Goal: Information Seeking & Learning: Learn about a topic

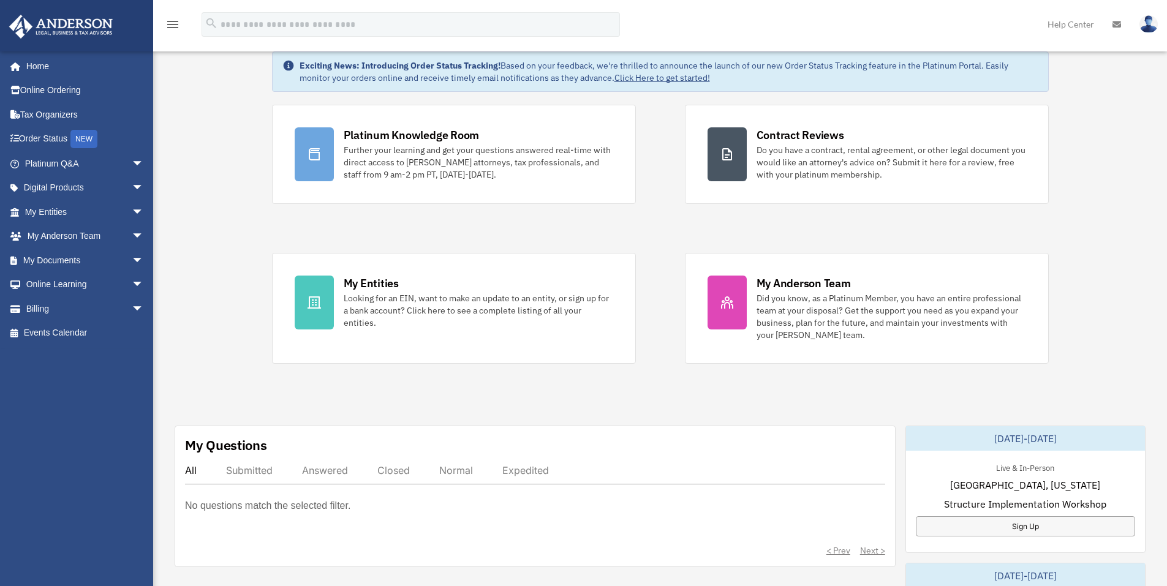
scroll to position [61, 0]
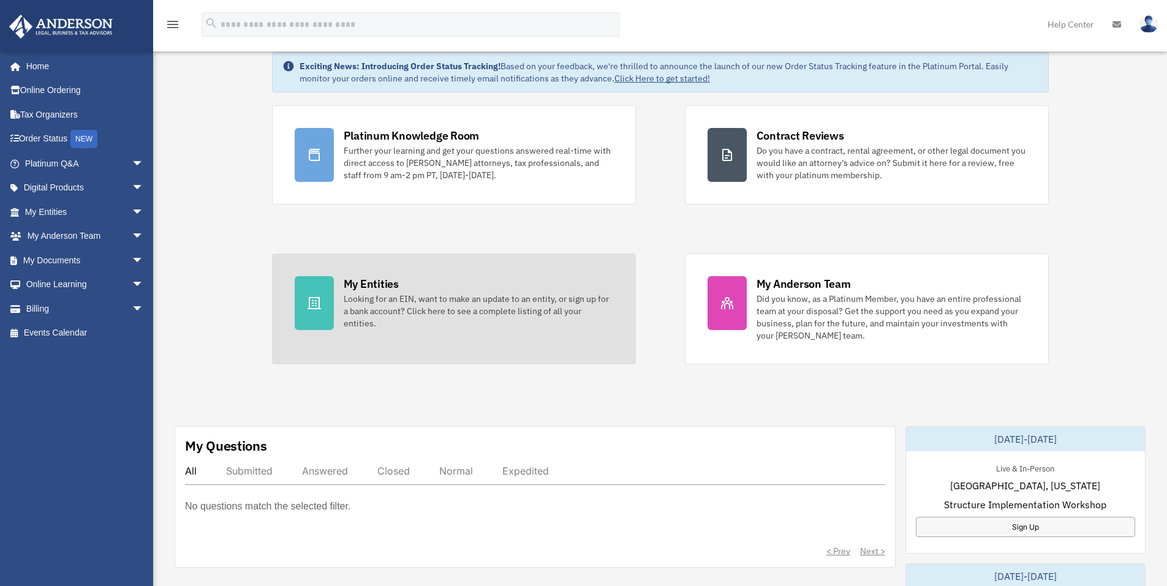
click at [402, 306] on div "Looking for an EIN, want to make an update to an entity, or sign up for a bank …" at bounding box center [478, 311] width 269 height 37
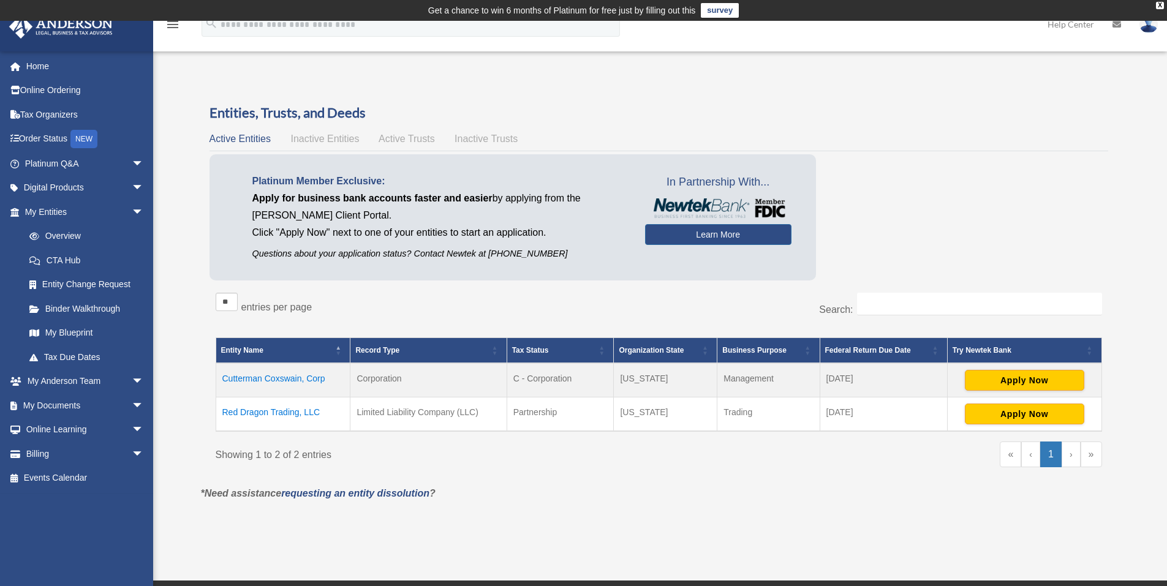
click at [276, 377] on td "Cutterman Coxswain, Corp" at bounding box center [283, 380] width 135 height 34
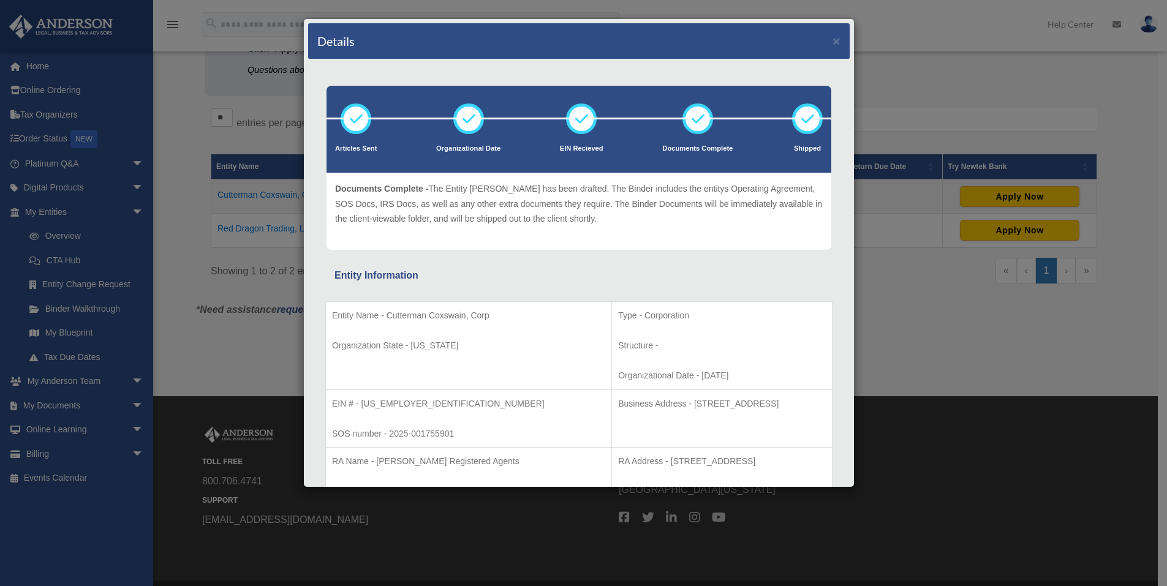
click at [831, 39] on div "Details ×" at bounding box center [578, 41] width 541 height 36
click at [832, 40] on button "×" at bounding box center [836, 40] width 8 height 13
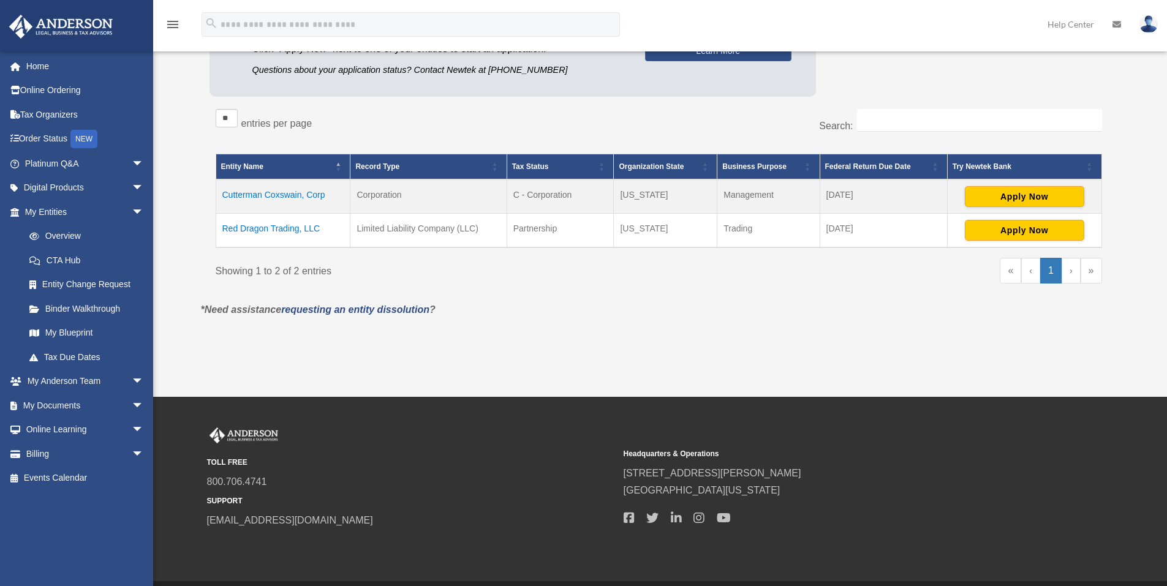
click at [264, 230] on td "Red Dragon Trading, LLC" at bounding box center [283, 231] width 135 height 34
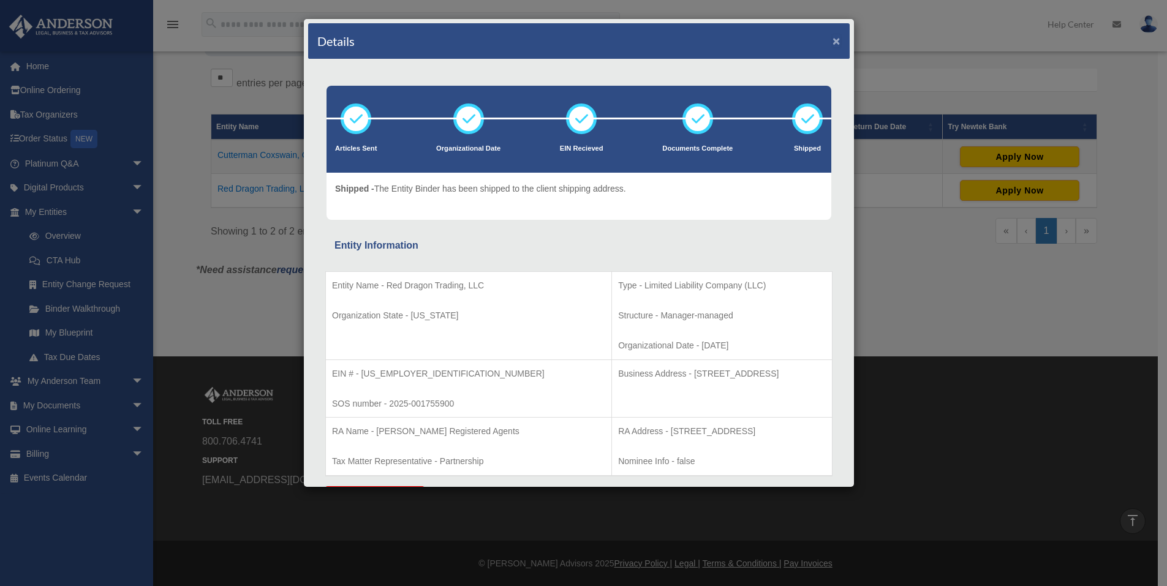
click at [832, 41] on button "×" at bounding box center [836, 40] width 8 height 13
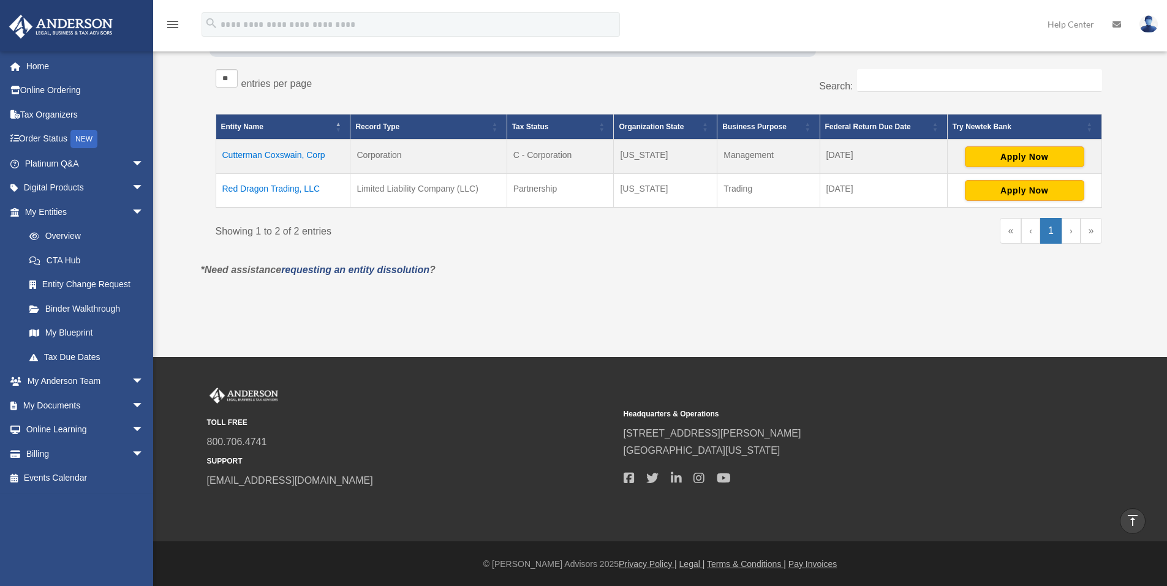
click at [1153, 23] on img at bounding box center [1148, 24] width 18 height 18
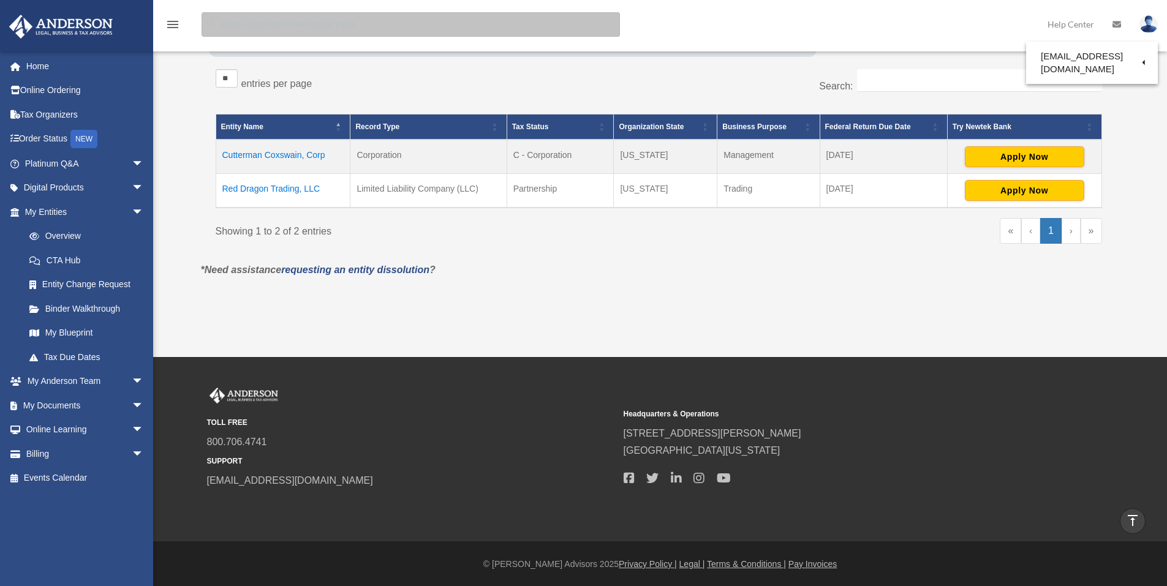
click at [268, 31] on input "search" at bounding box center [410, 24] width 418 height 24
type input "*********"
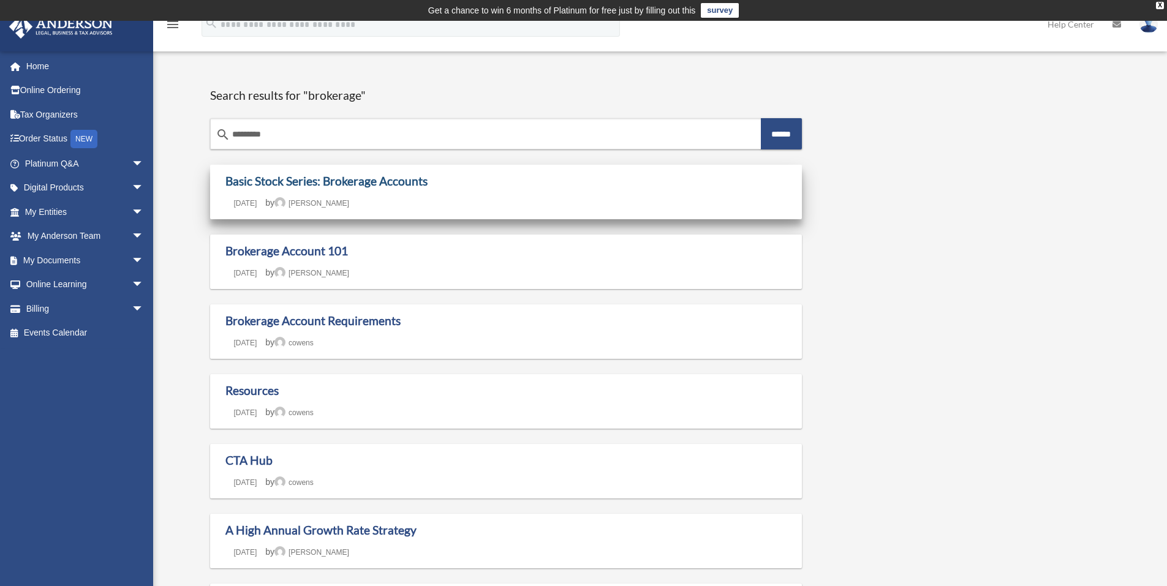
click at [385, 178] on link "Basic Stock Series: Brokerage Accounts" at bounding box center [326, 181] width 202 height 14
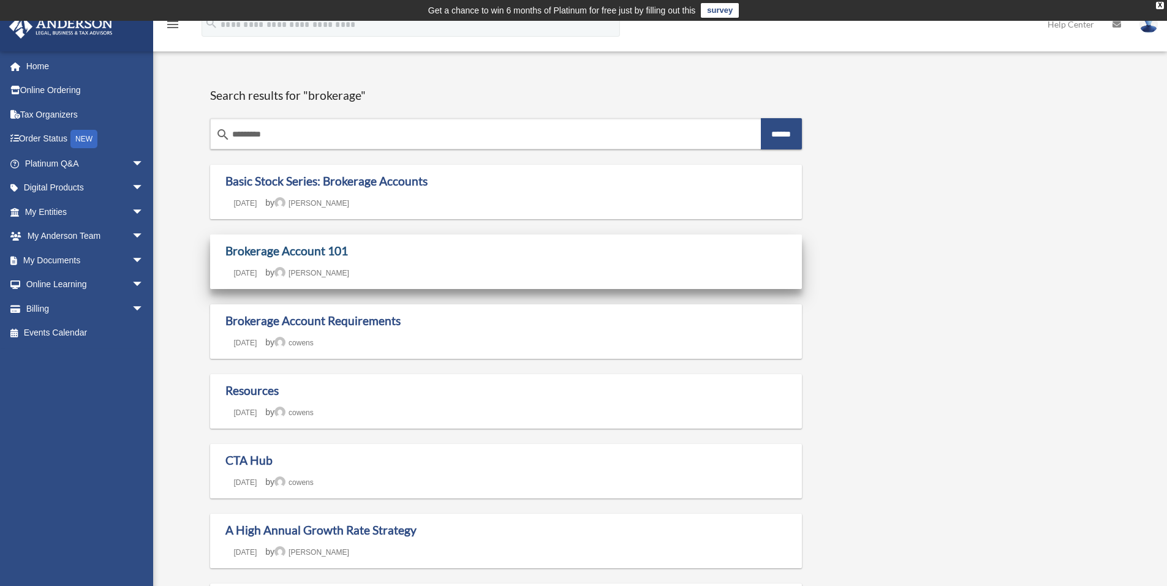
click at [285, 255] on link "Brokerage Account 101" at bounding box center [286, 251] width 122 height 14
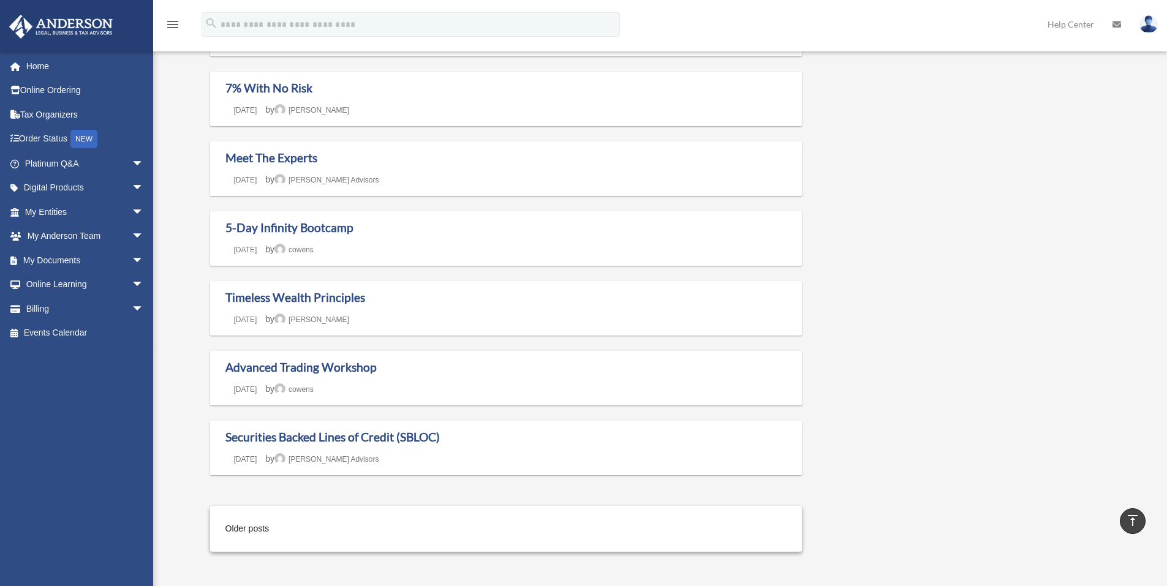
scroll to position [796, 0]
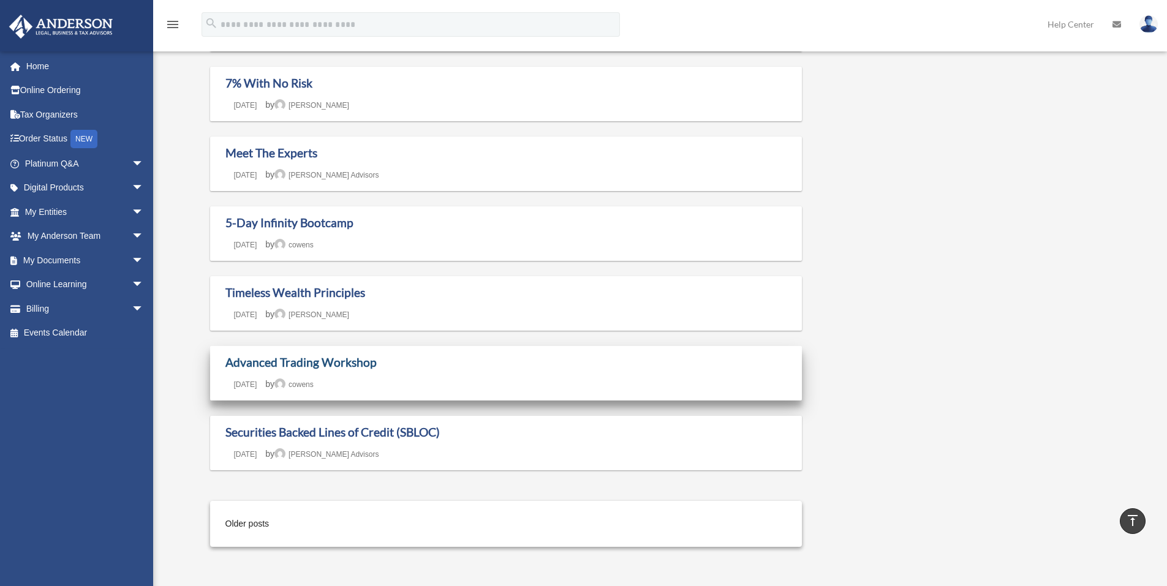
click at [266, 363] on link "Advanced Trading Workshop" at bounding box center [300, 362] width 151 height 14
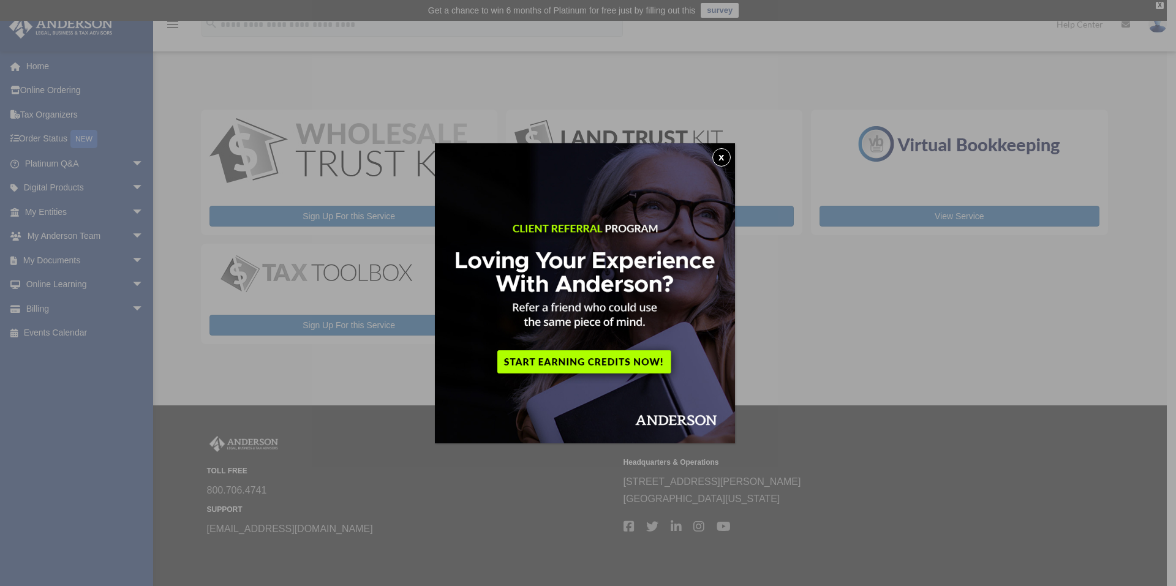
click at [728, 159] on button "x" at bounding box center [721, 157] width 18 height 18
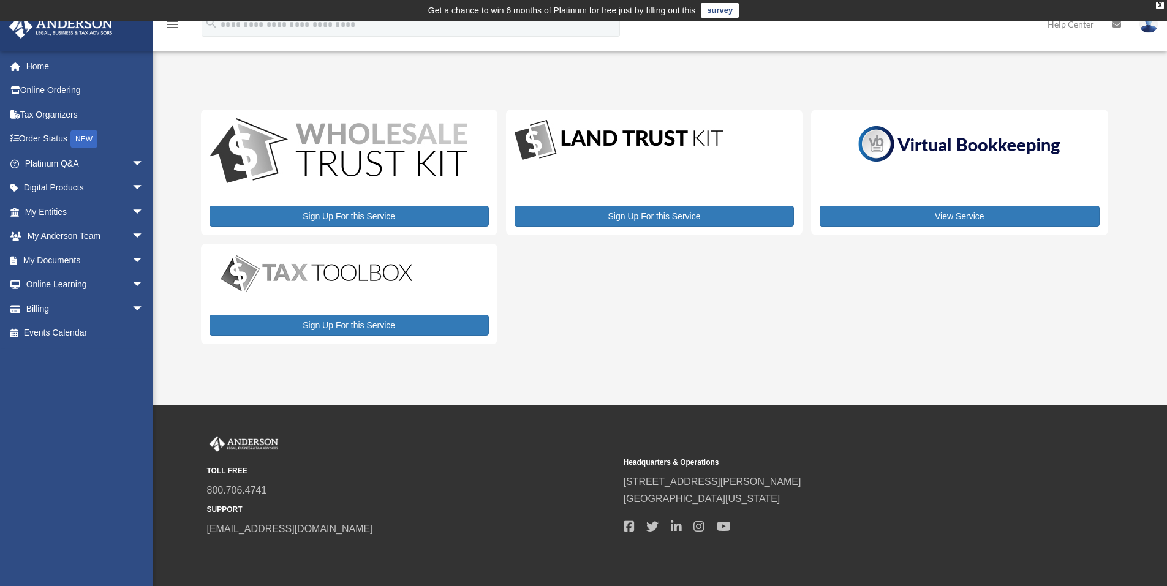
click at [328, 277] on img at bounding box center [316, 273] width 214 height 43
drag, startPoint x: 325, startPoint y: 313, endPoint x: 325, endPoint y: 322, distance: 9.2
click at [325, 322] on div "Sign Up For this Service" at bounding box center [349, 294] width 296 height 100
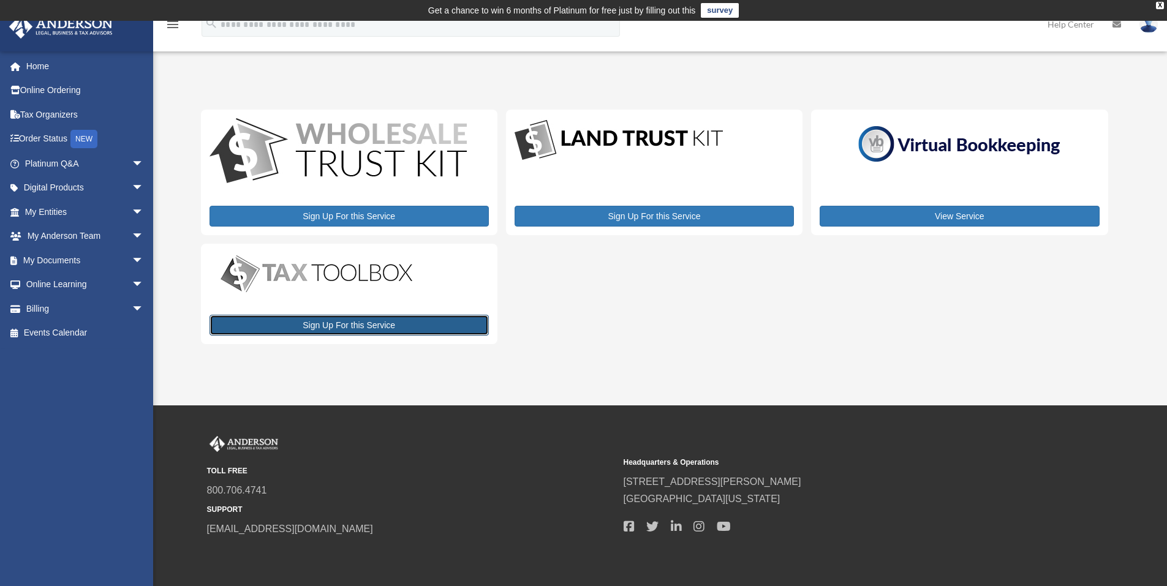
click at [329, 323] on link "Sign Up For this Service" at bounding box center [348, 325] width 279 height 21
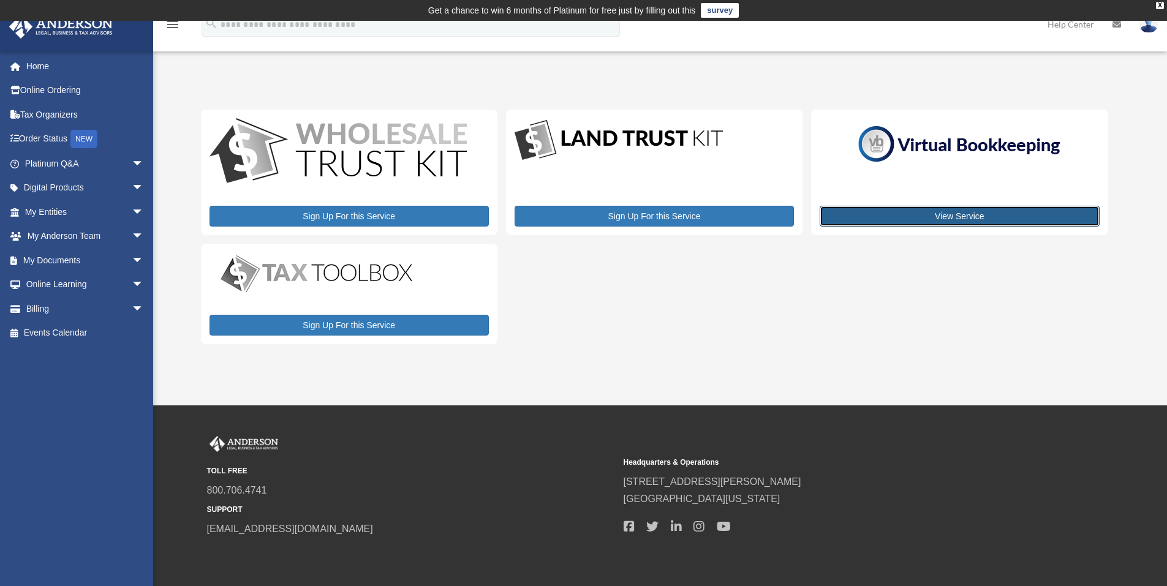
click at [986, 225] on link "View Service" at bounding box center [958, 216] width 279 height 21
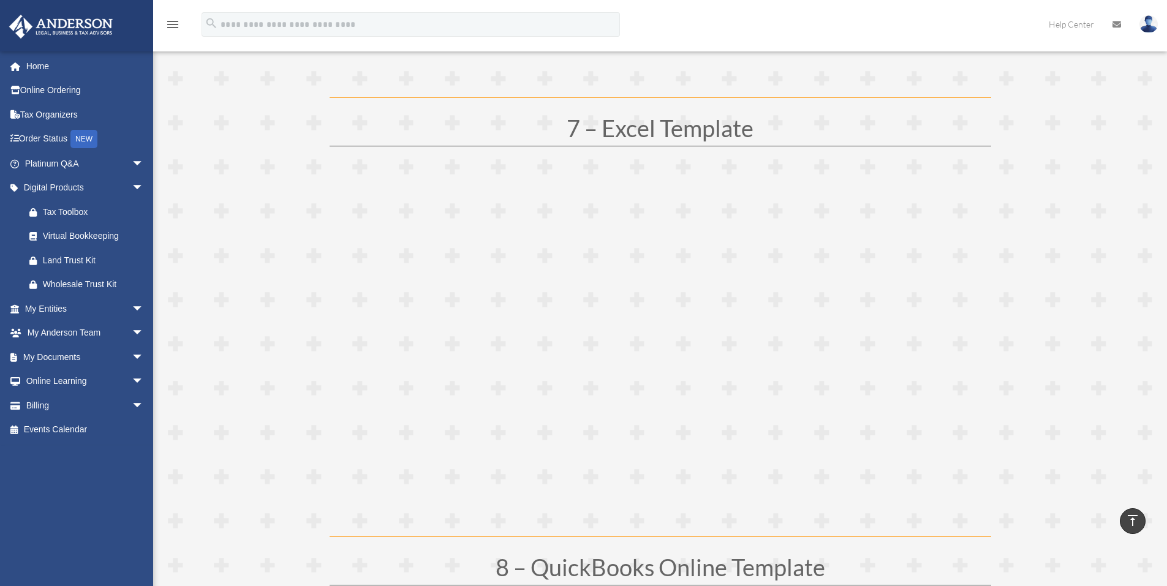
scroll to position [2756, 0]
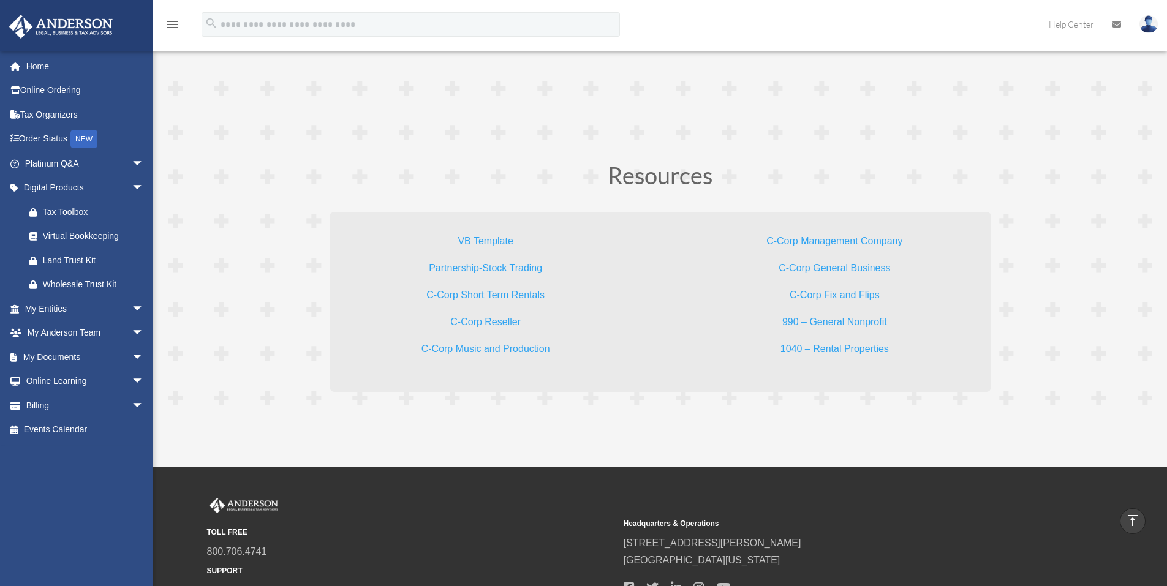
scroll to position [3613, 0]
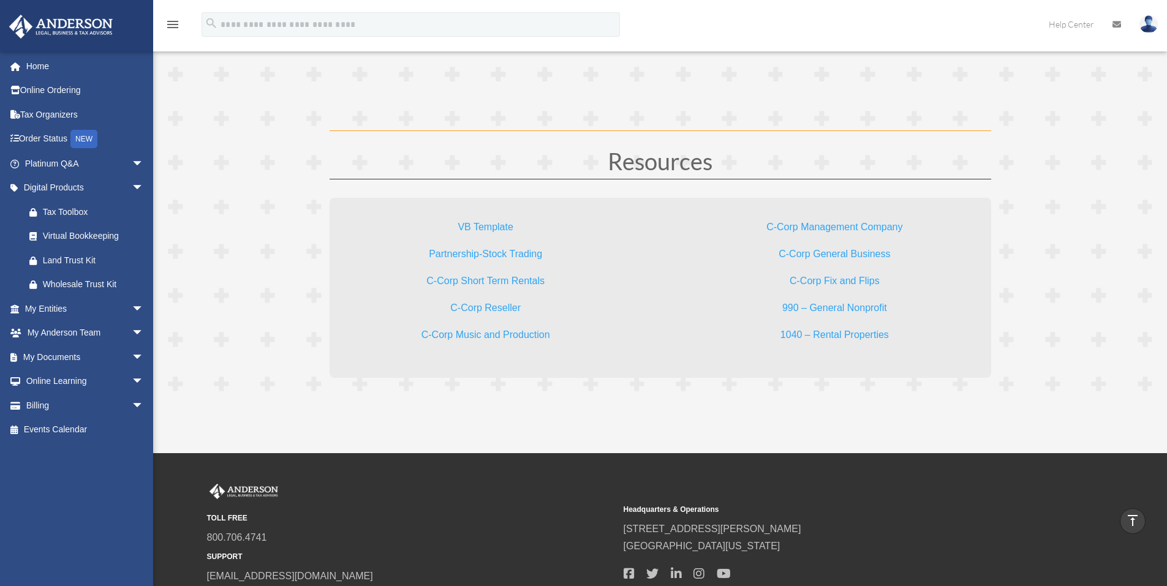
click at [496, 227] on link "VB Template" at bounding box center [484, 230] width 55 height 17
click at [825, 225] on link "C-Corp Management Company" at bounding box center [834, 230] width 136 height 17
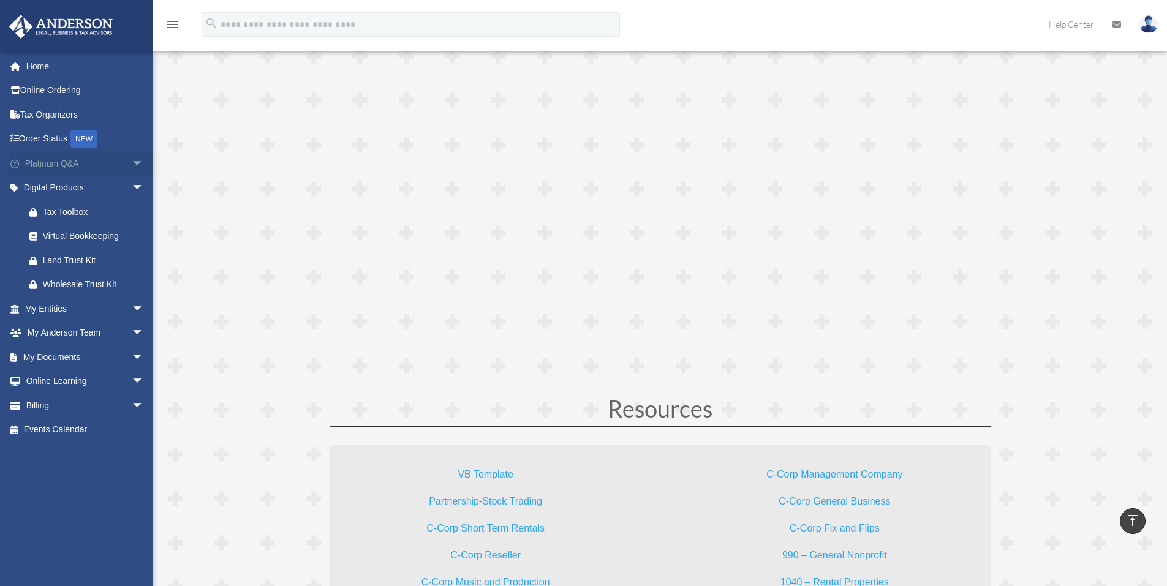
scroll to position [3307, 0]
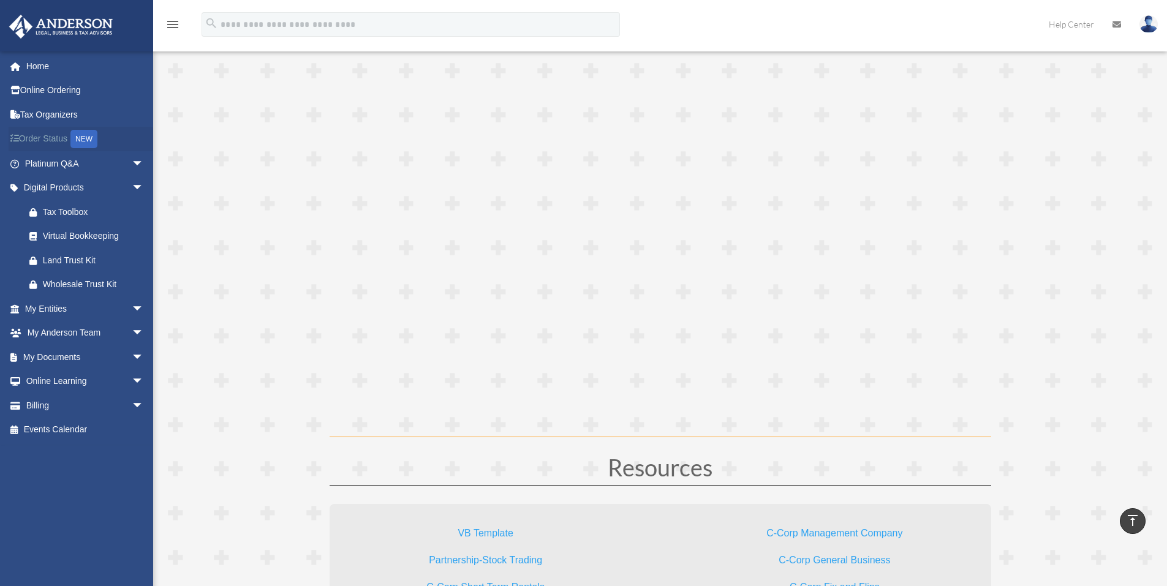
click at [66, 134] on link "Order Status NEW" at bounding box center [86, 139] width 154 height 25
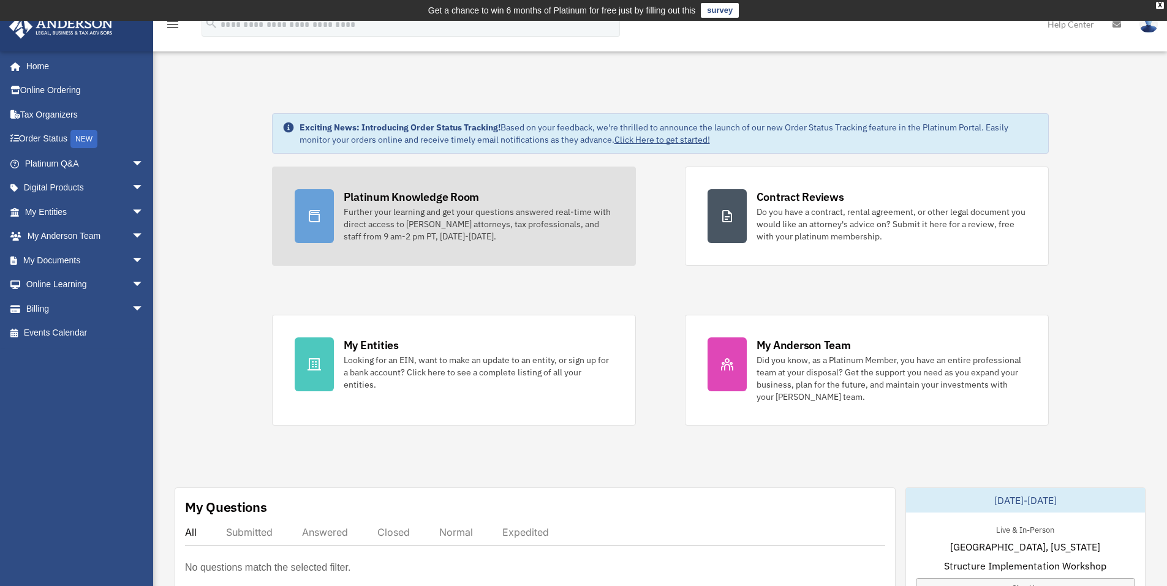
click at [390, 212] on div "Further your learning and get your questions answered real-time with direct acc…" at bounding box center [478, 224] width 269 height 37
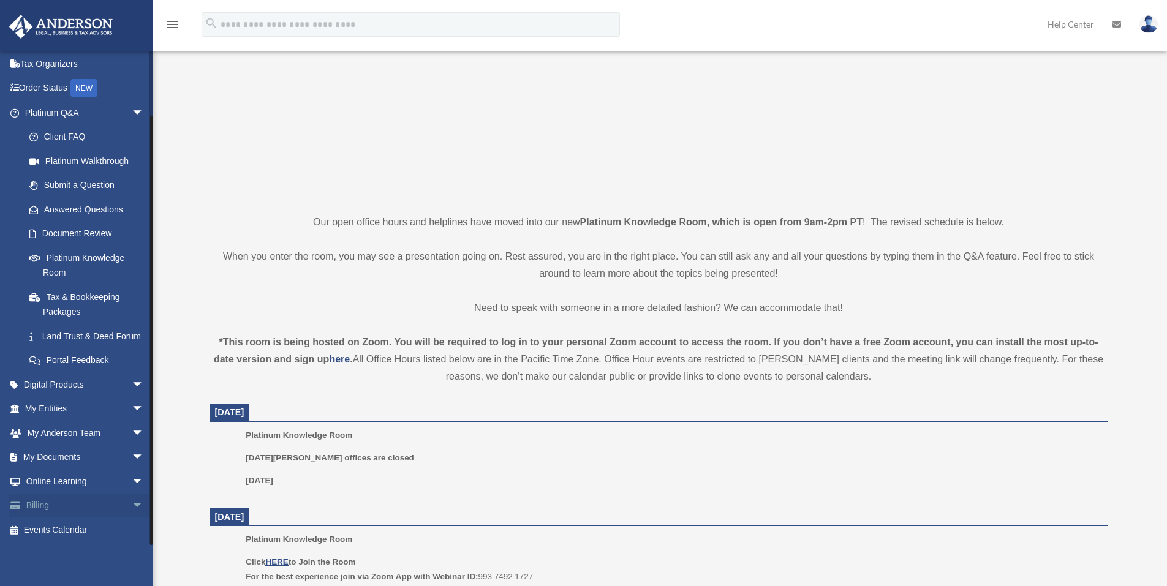
scroll to position [245, 0]
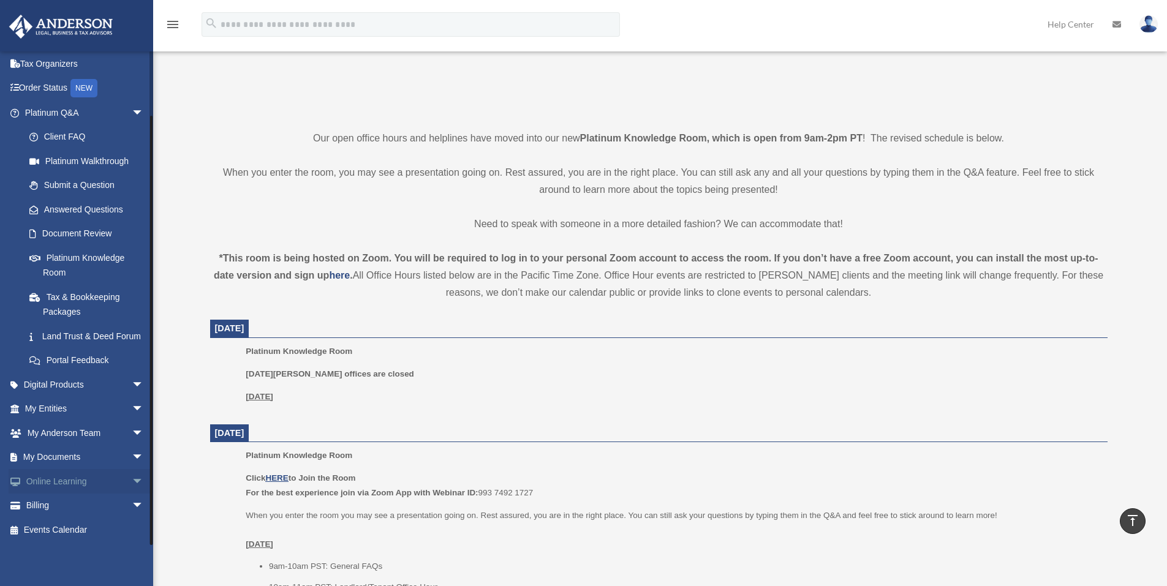
click at [132, 480] on span "arrow_drop_down" at bounding box center [144, 481] width 24 height 25
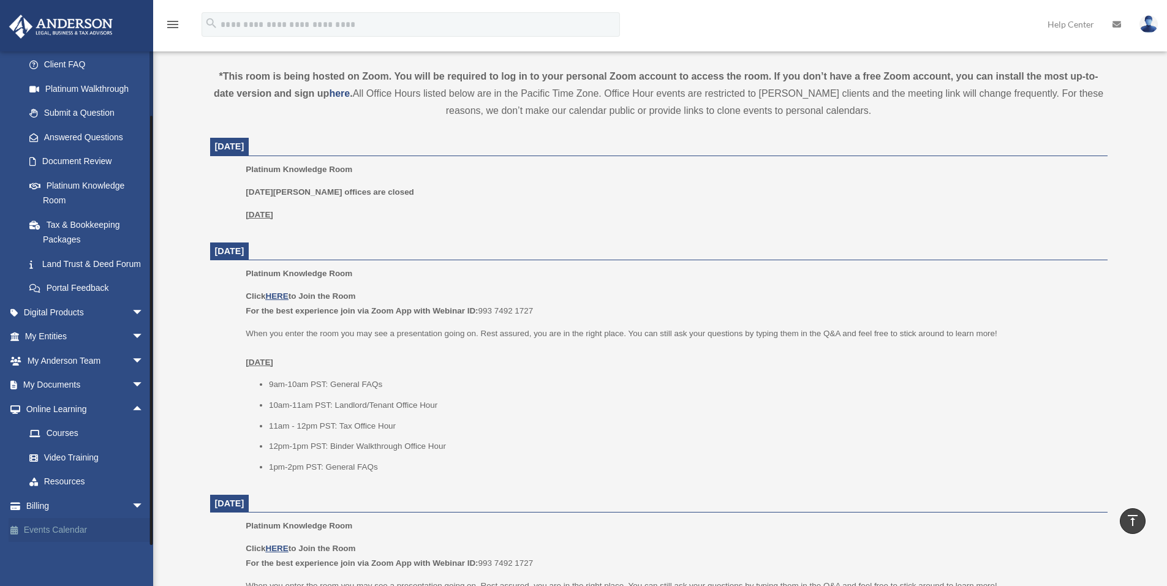
scroll to position [429, 0]
click at [96, 456] on link "Video Training" at bounding box center [89, 457] width 145 height 24
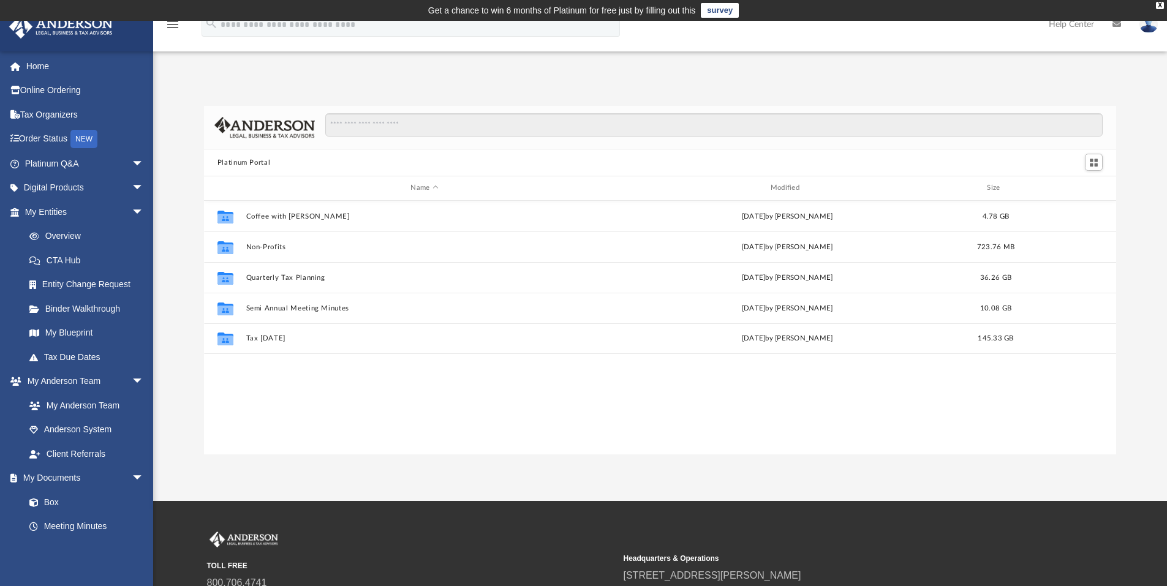
scroll to position [269, 903]
click at [273, 95] on div "Platinum Portal Name Modified Size Collaborated Folder Coffee with Carl Wed Aug…" at bounding box center [660, 267] width 1014 height 374
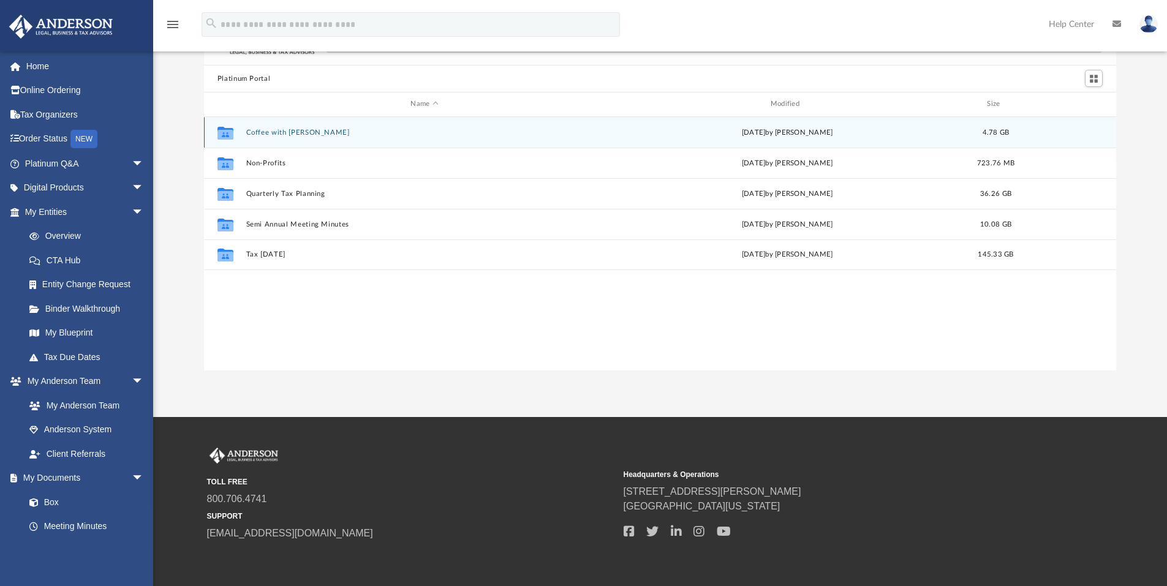
scroll to position [0, 0]
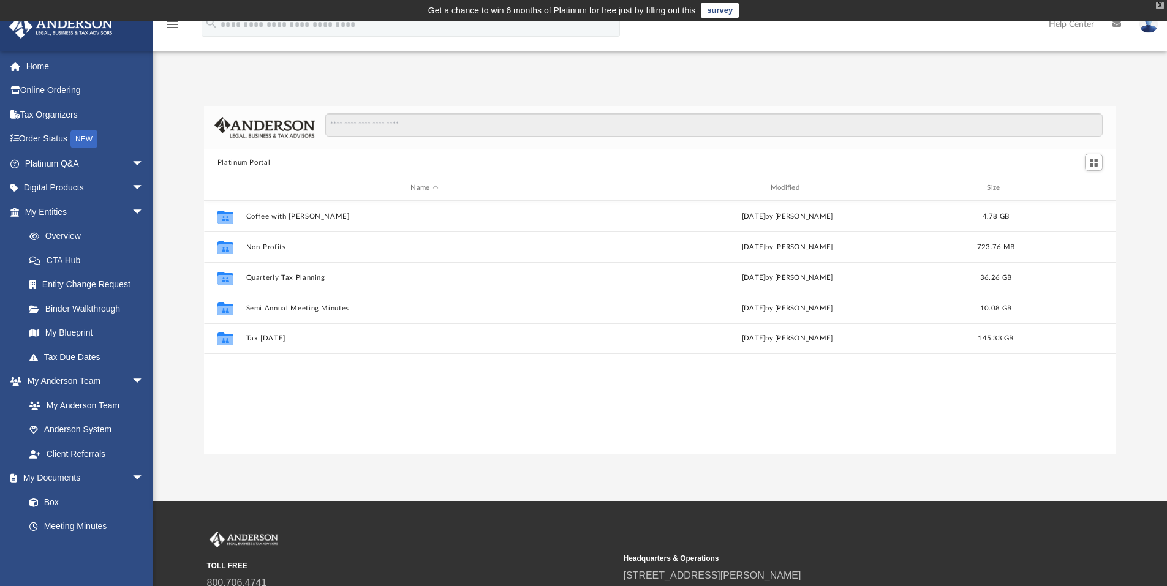
click at [1158, 6] on div "X" at bounding box center [1160, 5] width 8 height 7
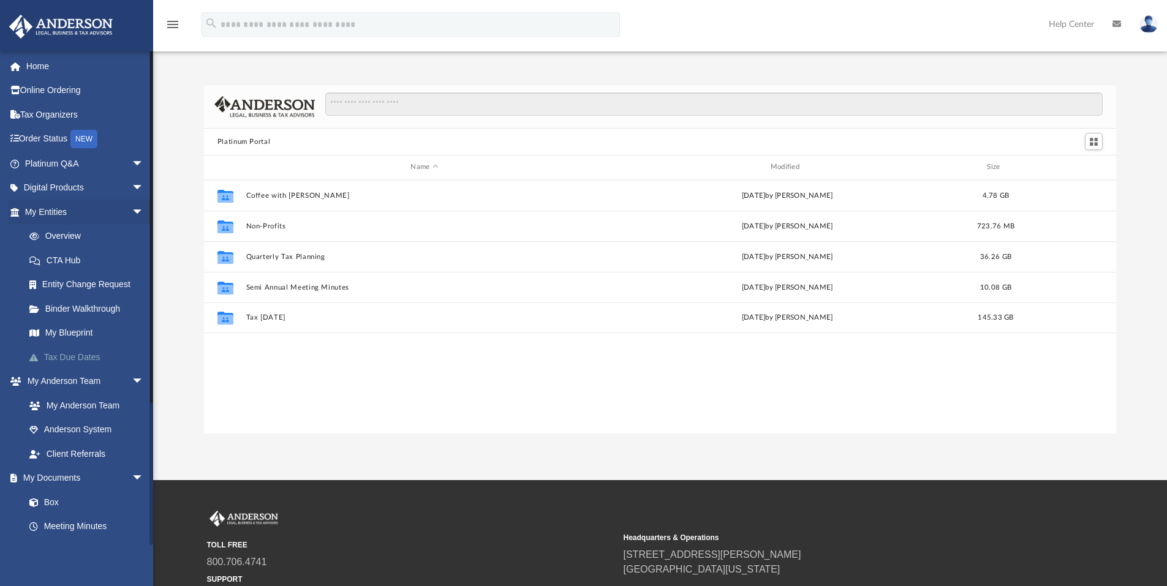
click at [67, 352] on link "Tax Due Dates" at bounding box center [89, 357] width 145 height 24
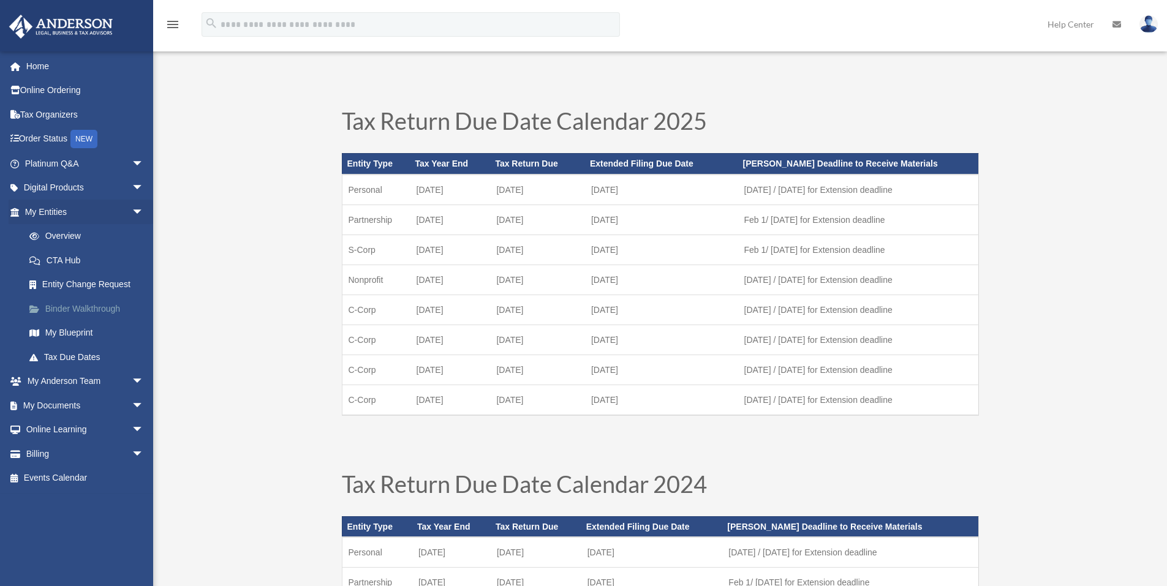
click at [86, 311] on link "Binder Walkthrough" at bounding box center [89, 308] width 145 height 24
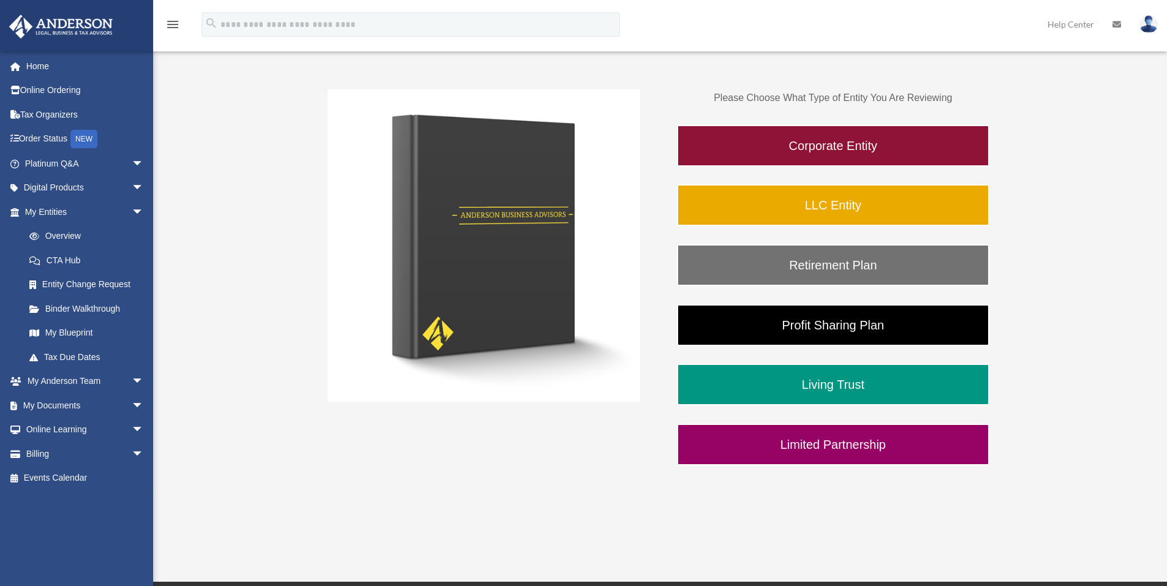
scroll to position [122, 0]
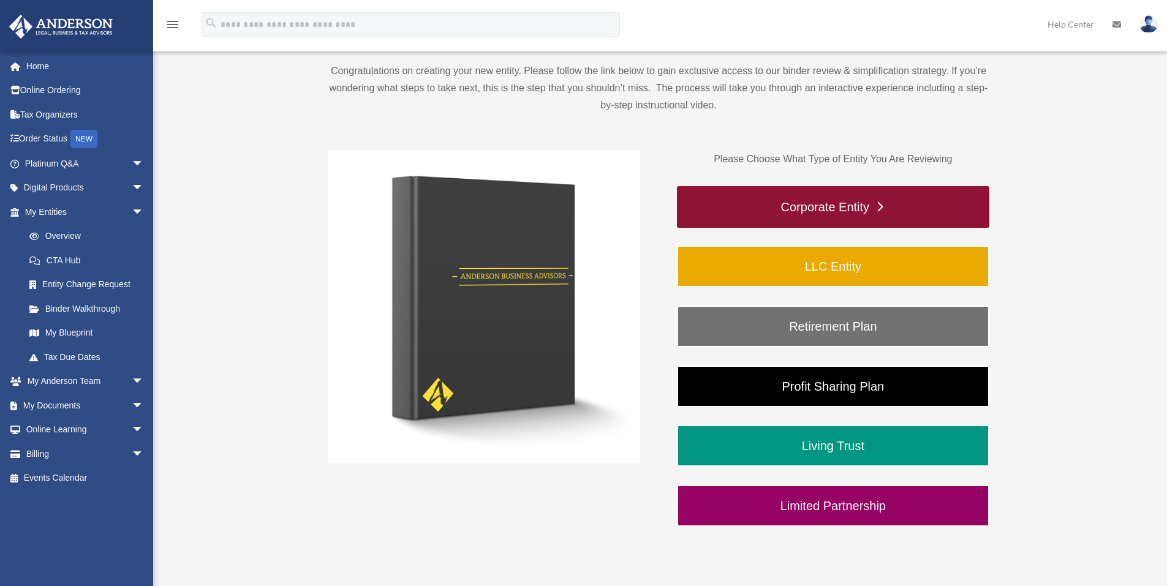
click at [875, 206] on link "Corporate Entity" at bounding box center [833, 207] width 312 height 42
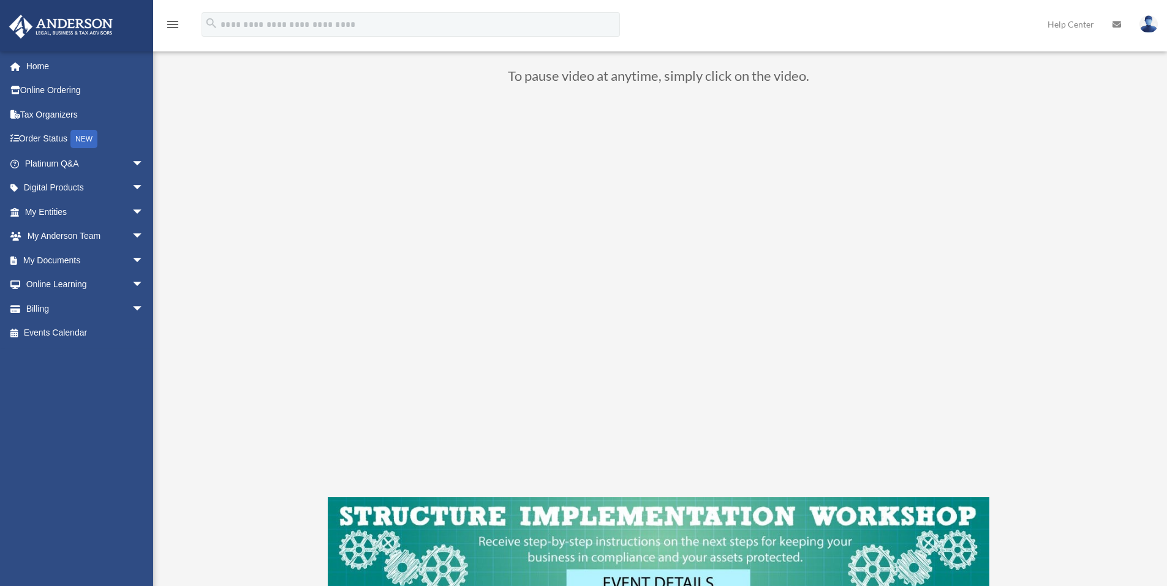
scroll to position [106, 0]
